Goal: Transaction & Acquisition: Purchase product/service

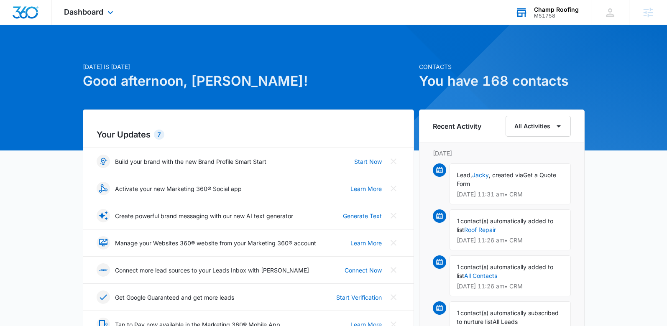
click at [545, 18] on div "M51758" at bounding box center [556, 16] width 45 height 6
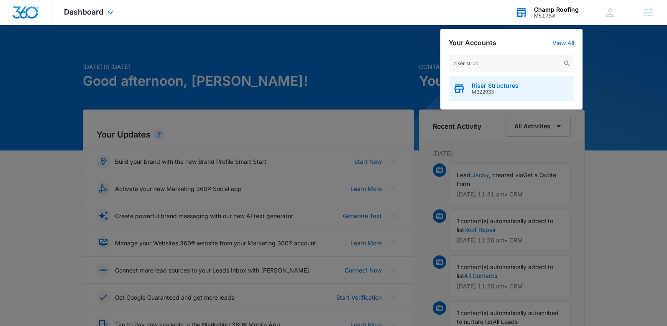
type input "riser struc"
click at [510, 95] on span "M322933" at bounding box center [495, 92] width 47 height 6
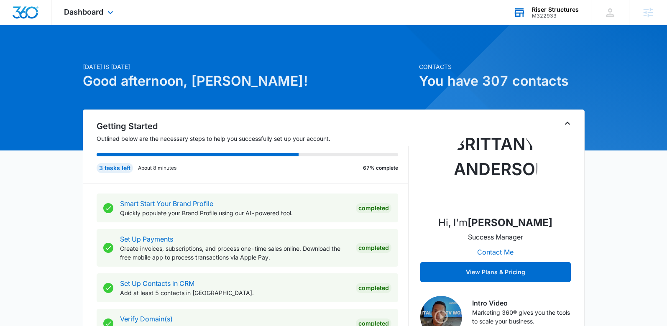
click at [103, 19] on div "Dashboard Apps Reputation Websites Forms CRM Email Social Shop Payments POS Con…" at bounding box center [89, 12] width 77 height 25
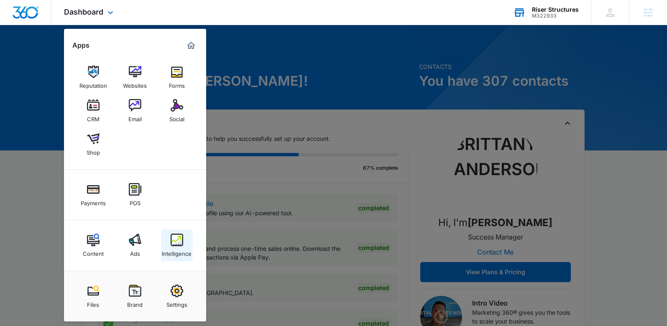
click at [175, 246] on img at bounding box center [177, 240] width 13 height 13
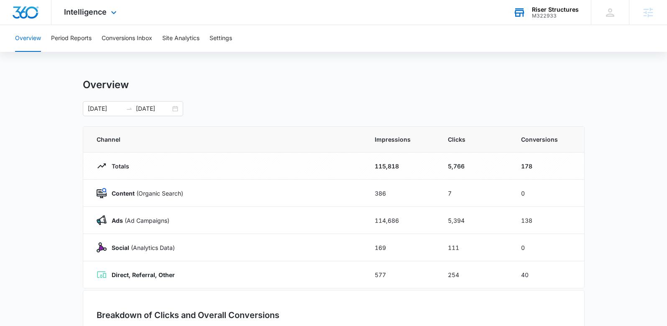
click at [95, 3] on div "Intelligence Apps Reputation Websites Forms CRM Email Social Shop Payments POS …" at bounding box center [91, 12] width 80 height 25
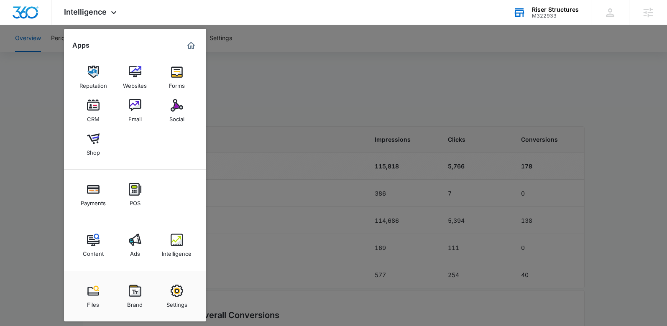
drag, startPoint x: 331, startPoint y: 161, endPoint x: 306, endPoint y: 151, distance: 26.5
click at [321, 157] on div at bounding box center [333, 163] width 667 height 326
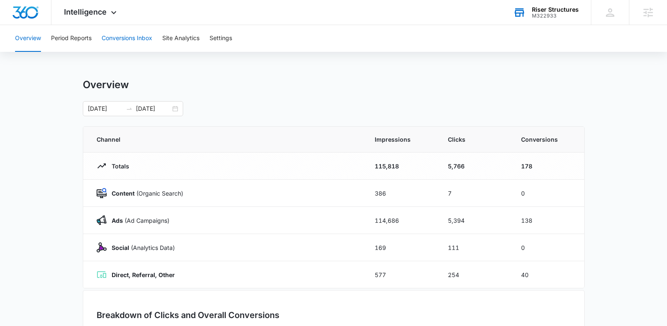
click at [121, 40] on button "Conversions Inbox" at bounding box center [127, 38] width 51 height 27
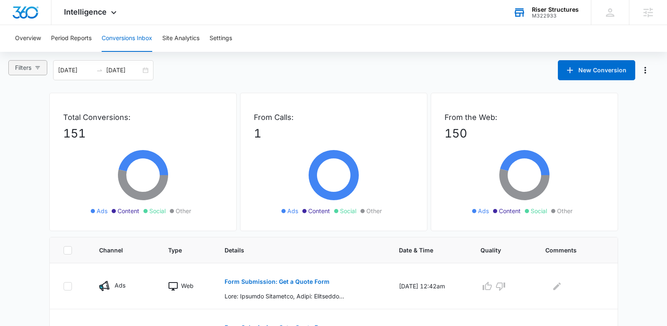
click at [29, 69] on span "Filters" at bounding box center [23, 67] width 16 height 9
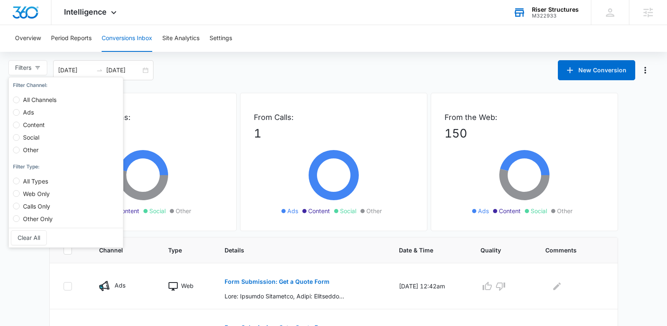
click at [32, 112] on span "Ads" at bounding box center [29, 112] width 18 height 7
click at [20, 112] on input "Ads" at bounding box center [16, 112] width 7 height 7
radio input "true"
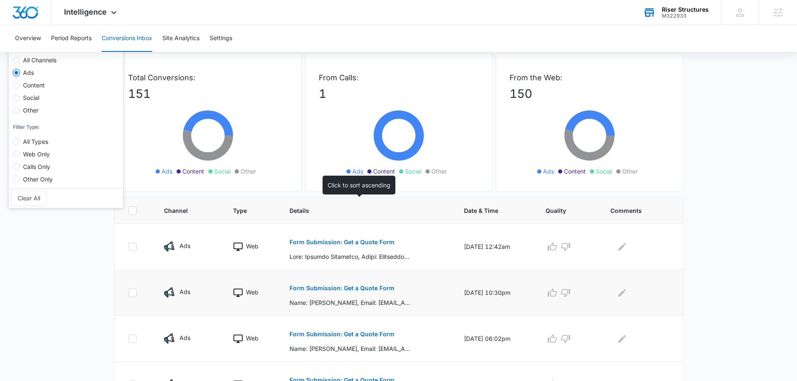
scroll to position [84, 0]
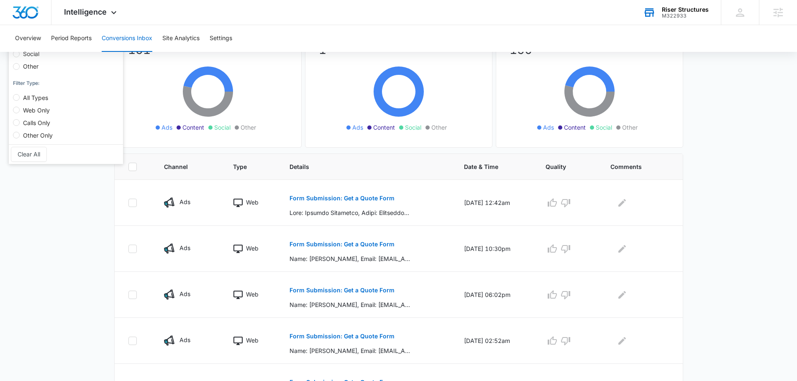
click at [99, 249] on main "Filters (1) Filter Channel : All Channels Ads Content Social Other Filter Type …" at bounding box center [398, 322] width 797 height 690
click at [341, 247] on button "Form Submission: Get a Quote Form" at bounding box center [342, 244] width 105 height 20
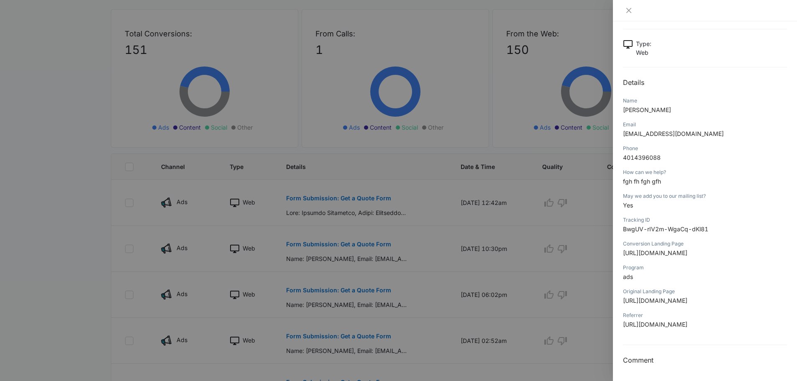
scroll to position [0, 0]
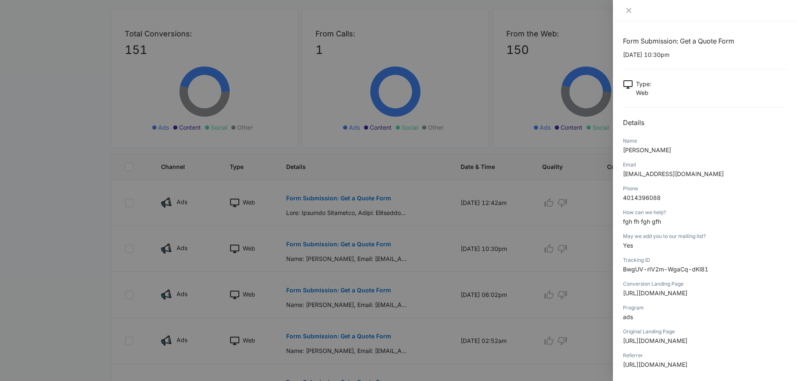
click at [400, 196] on div at bounding box center [398, 190] width 797 height 381
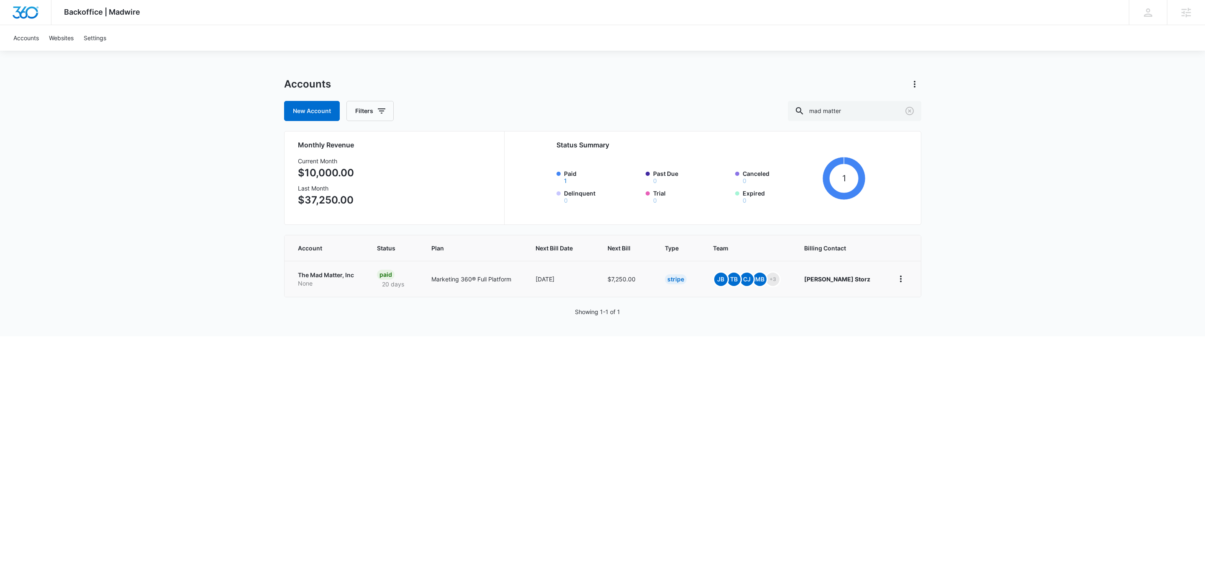
click at [324, 274] on p "The Mad Matter, Inc" at bounding box center [327, 275] width 59 height 8
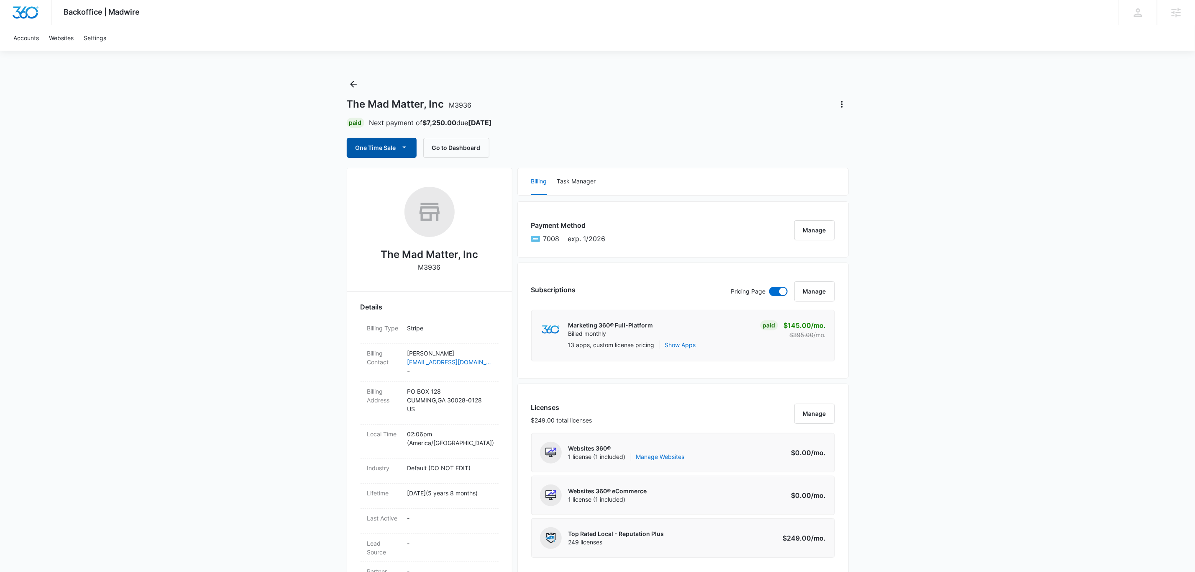
click at [377, 148] on button "One Time Sale" at bounding box center [382, 148] width 70 height 20
click at [424, 180] on div "Run One-Time Payment" at bounding box center [406, 176] width 97 height 9
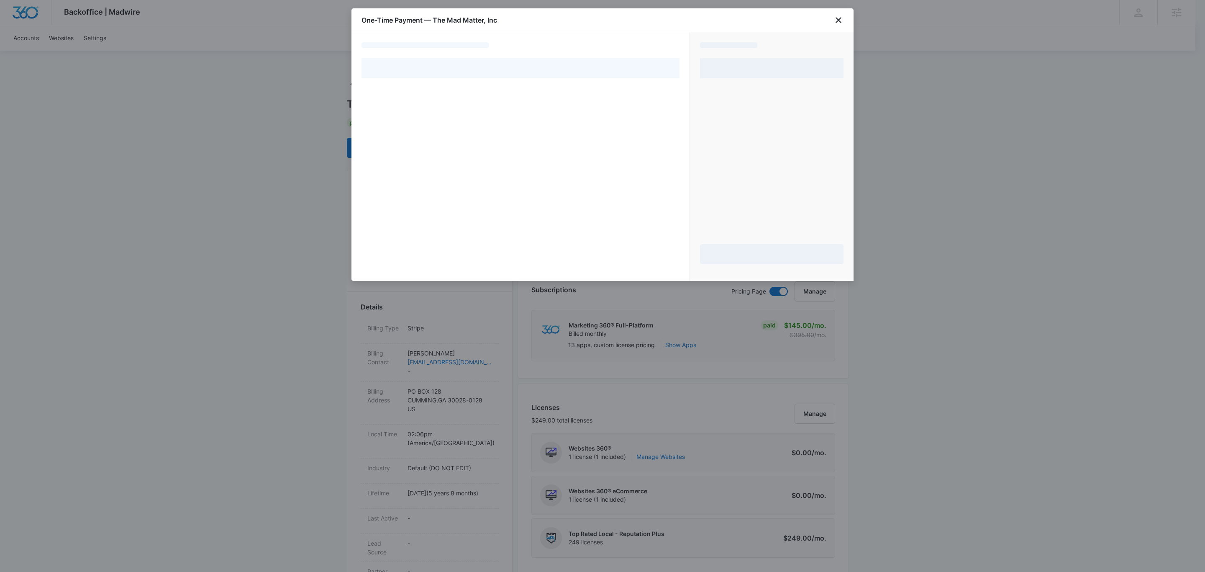
select select "pm_1MqfwLA4n8RTgNjUfzh4W56V"
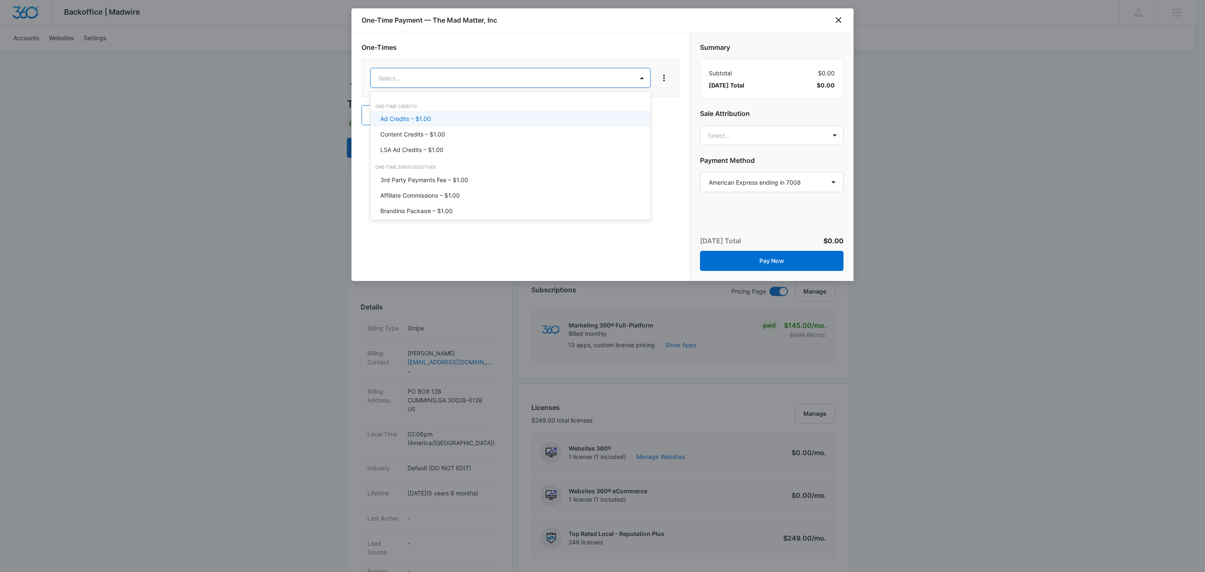
click at [449, 122] on div "Ad Credits – $1.00" at bounding box center [509, 118] width 258 height 9
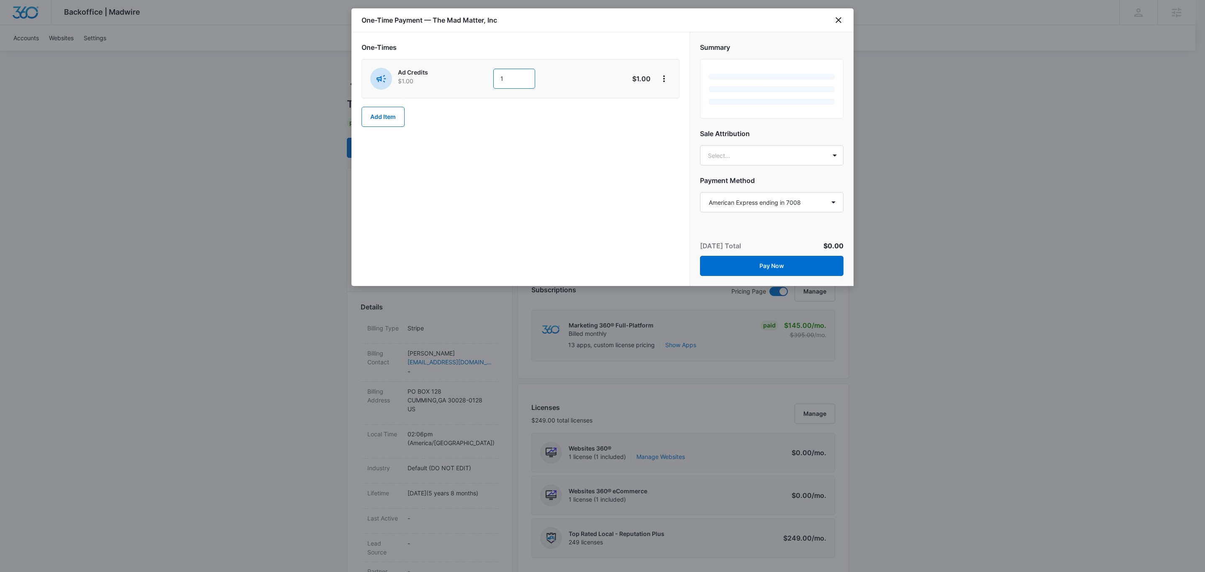
drag, startPoint x: 523, startPoint y: 80, endPoint x: 480, endPoint y: 78, distance: 43.6
click at [480, 78] on div "Ad Credits $1.00 1" at bounding box center [490, 79] width 241 height 22
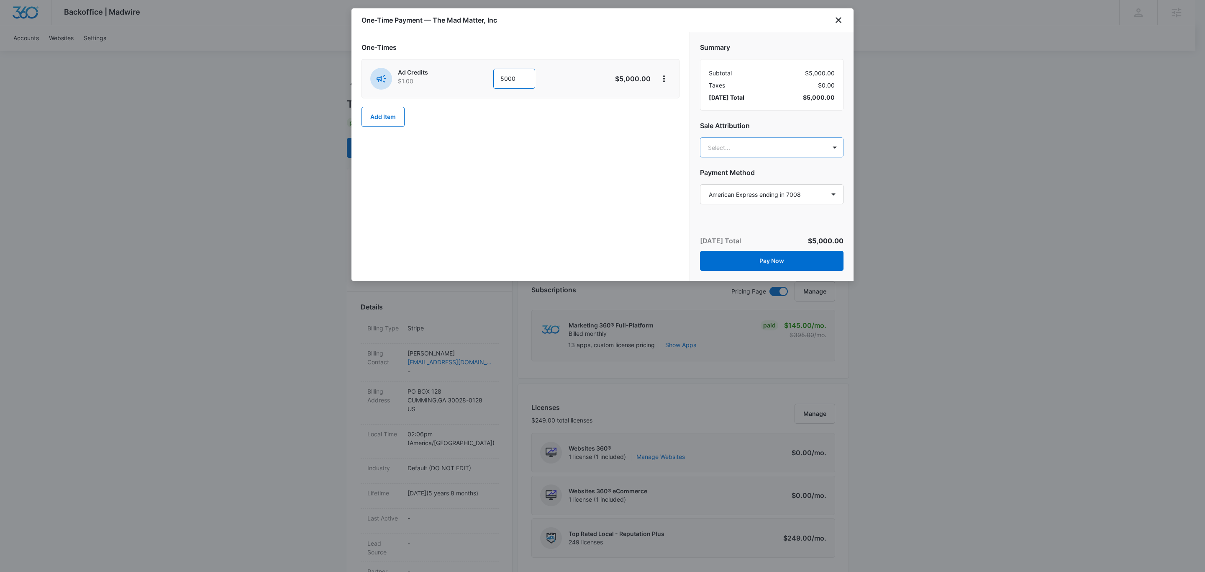
type input "5000"
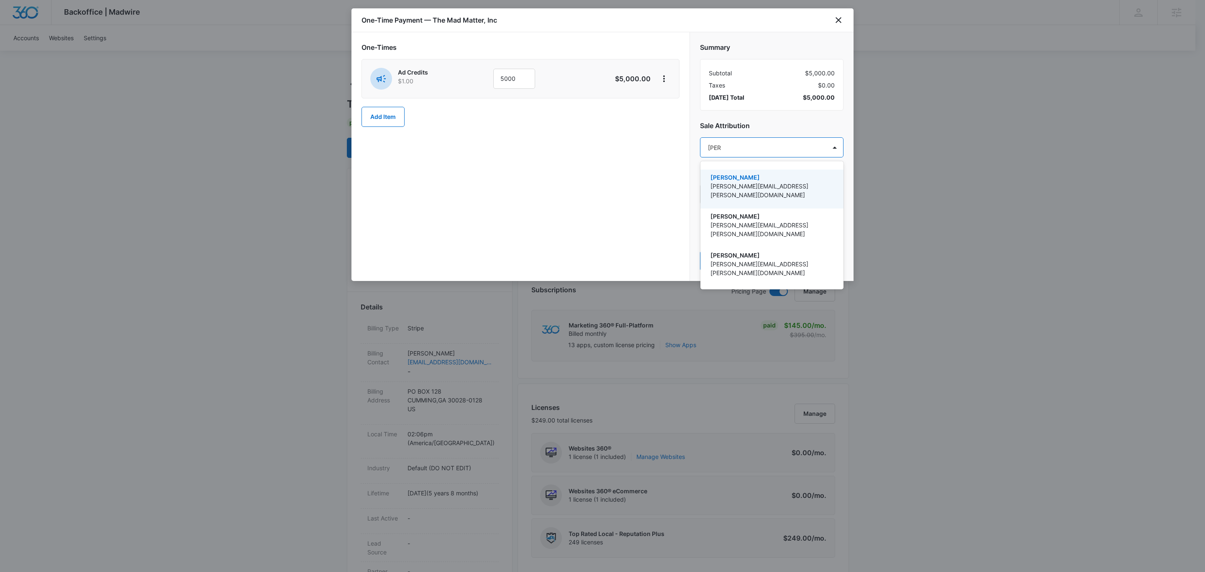
type input "[PERSON_NAME]"
click at [795, 182] on p "[PERSON_NAME][EMAIL_ADDRESS][PERSON_NAME][DOMAIN_NAME]" at bounding box center [771, 191] width 121 height 18
type input "[PERSON_NAME]"
drag, startPoint x: 777, startPoint y: 181, endPoint x: 763, endPoint y: 77, distance: 105.1
click at [776, 177] on p "[PERSON_NAME]" at bounding box center [771, 178] width 121 height 9
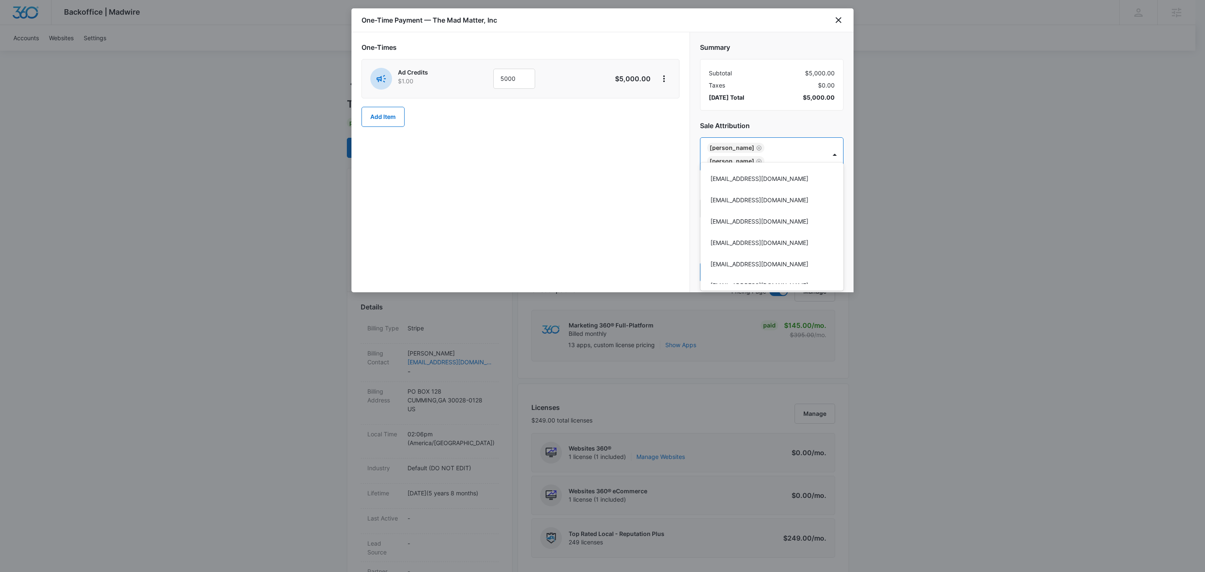
click at [772, 35] on div at bounding box center [602, 286] width 1205 height 572
click at [749, 262] on button "Pay Now" at bounding box center [772, 272] width 144 height 20
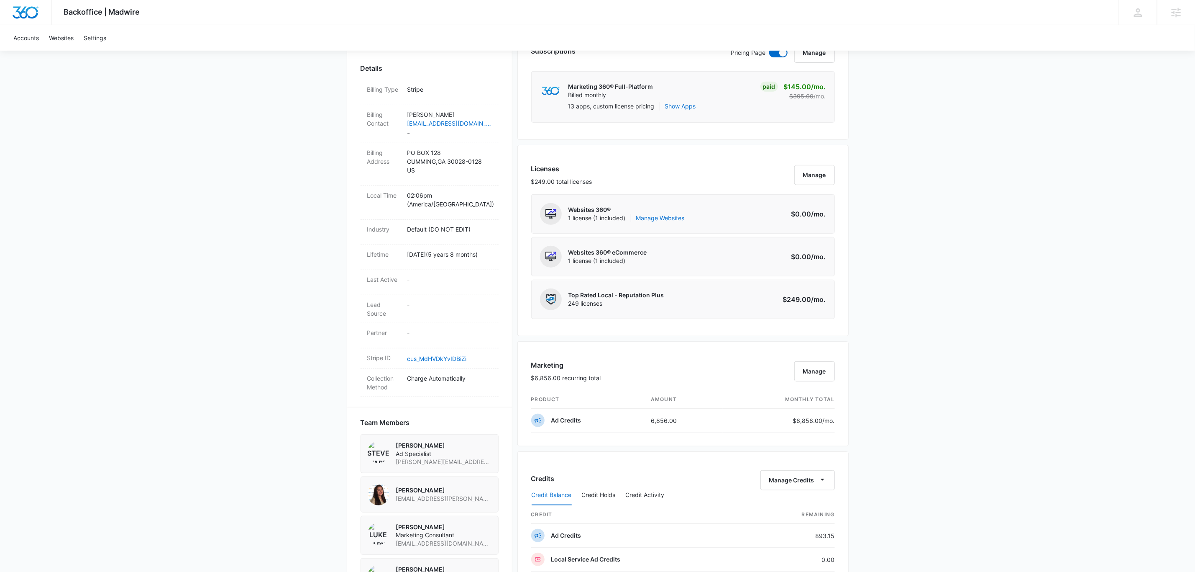
scroll to position [657, 0]
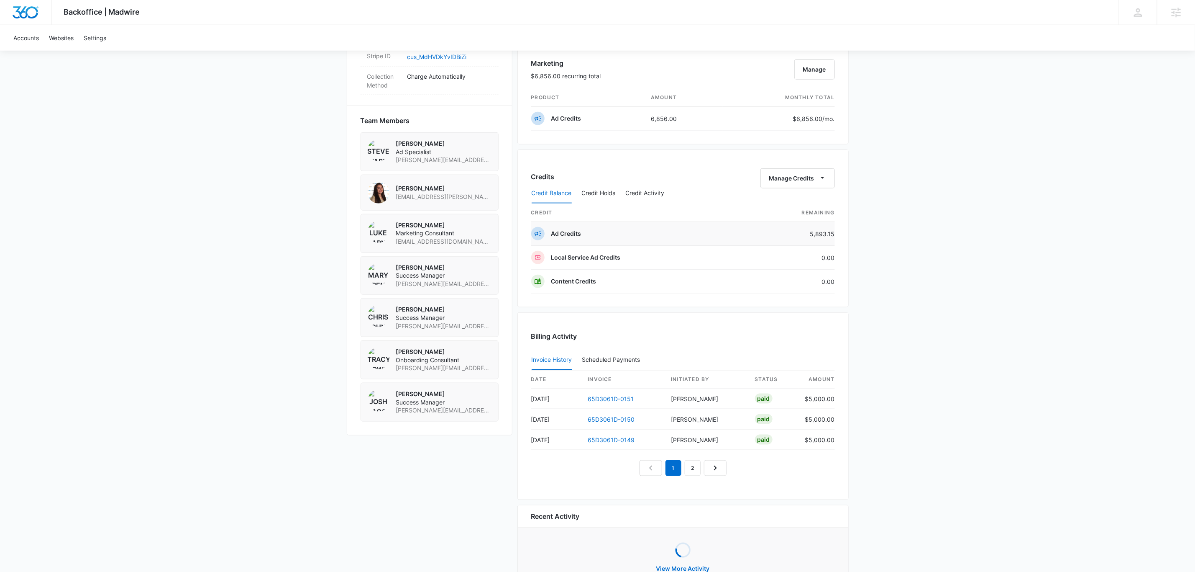
scroll to position [565, 0]
